Goal: Find specific page/section: Find specific page/section

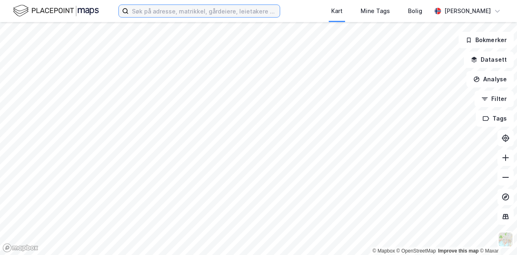
click at [196, 13] on input at bounding box center [204, 11] width 151 height 12
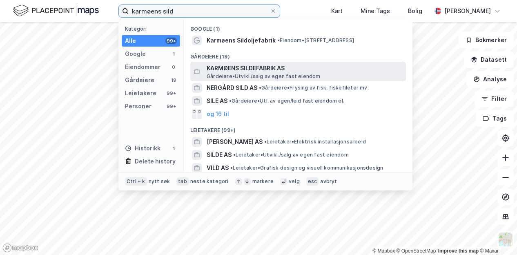
type input "karmøens sild"
click at [268, 71] on span "KARMØENS SILDEFABRIK AS" at bounding box center [304, 68] width 196 height 10
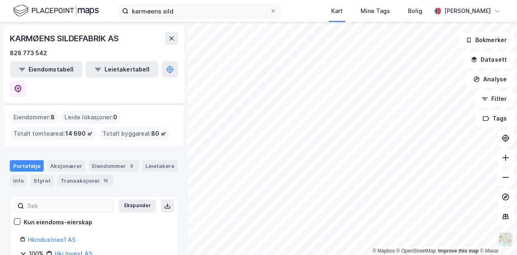
scroll to position [31, 0]
